Goal: Information Seeking & Learning: Understand process/instructions

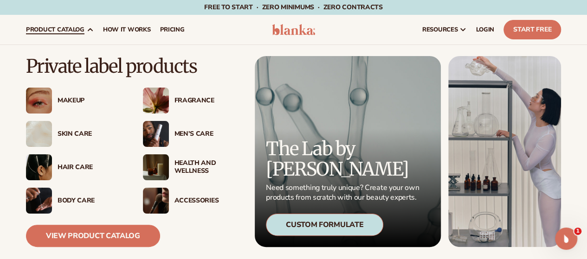
click at [200, 98] on div "Fragrance" at bounding box center [207, 101] width 67 height 8
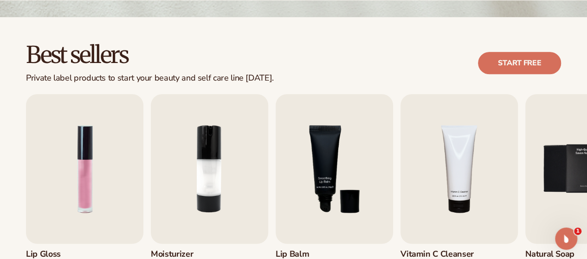
scroll to position [278, 0]
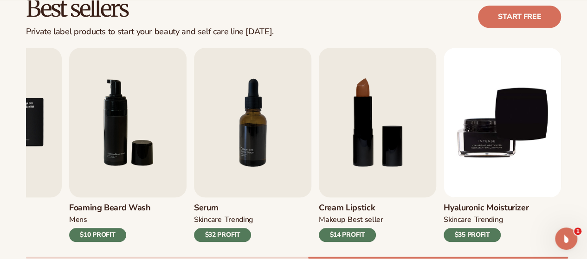
click at [570, 135] on div "Lip Gloss MAKEUP $16 PROFIT Moisturizer SKINCARE $17 PROFIT SKINCARE mens" at bounding box center [306, 153] width 561 height 211
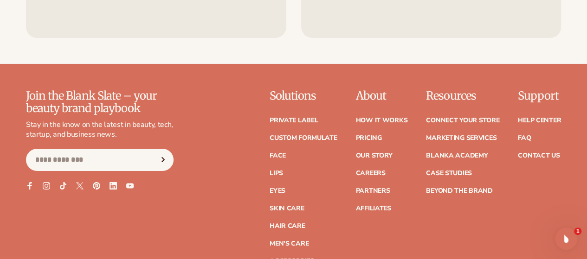
scroll to position [1604, 0]
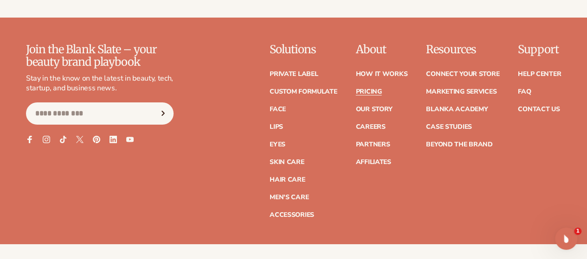
click at [355, 89] on link "Pricing" at bounding box center [368, 92] width 26 height 6
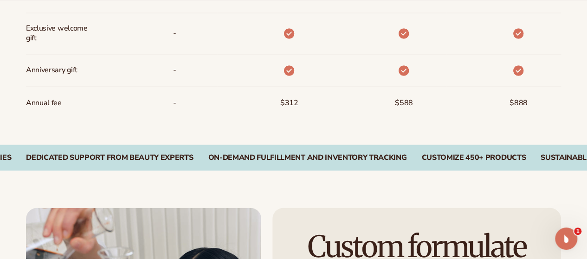
scroll to position [1310, 0]
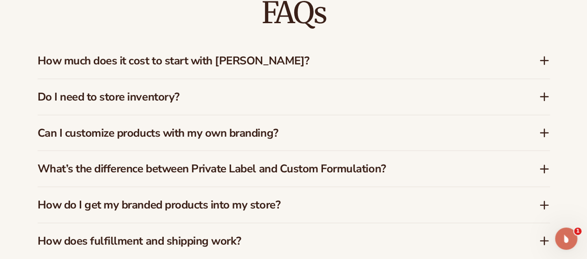
click at [61, 93] on h3 "Do I need to store inventory?" at bounding box center [274, 96] width 473 height 13
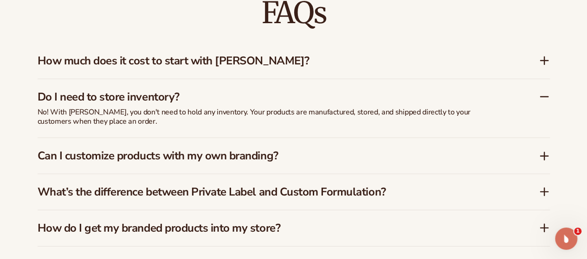
click at [64, 58] on h3 "How much does it cost to start with [PERSON_NAME]?" at bounding box center [274, 60] width 473 height 13
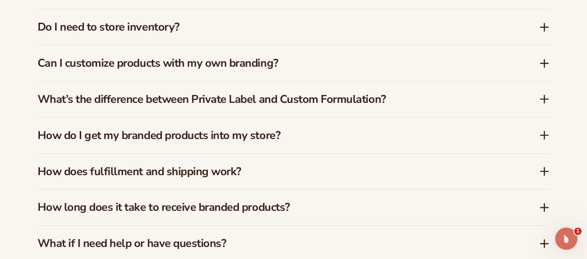
click at [64, 138] on h3 "How do I get my branded products into my store?" at bounding box center [274, 135] width 473 height 13
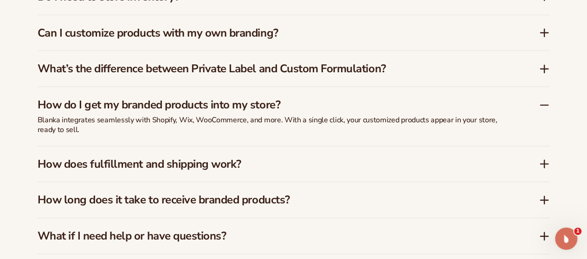
click at [152, 163] on h3 "How does fulfillment and shipping work?" at bounding box center [274, 164] width 473 height 13
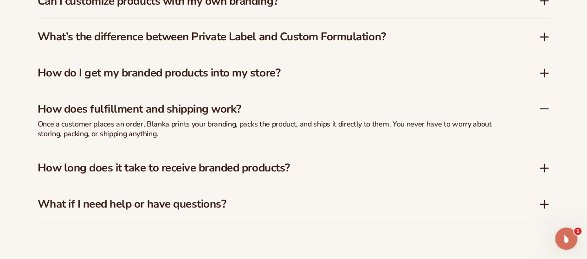
scroll to position [1456, 0]
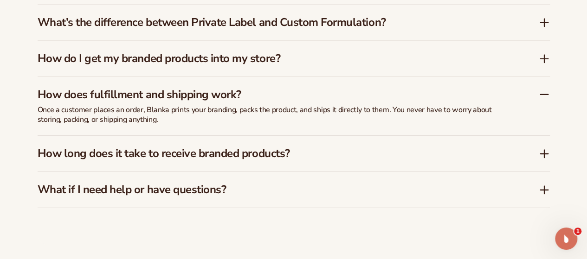
click at [64, 159] on h3 "How long does it take to receive branded products?" at bounding box center [274, 153] width 473 height 13
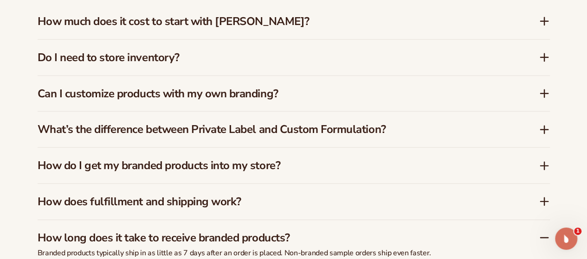
scroll to position [1363, 0]
